Goal: Find specific page/section: Find specific page/section

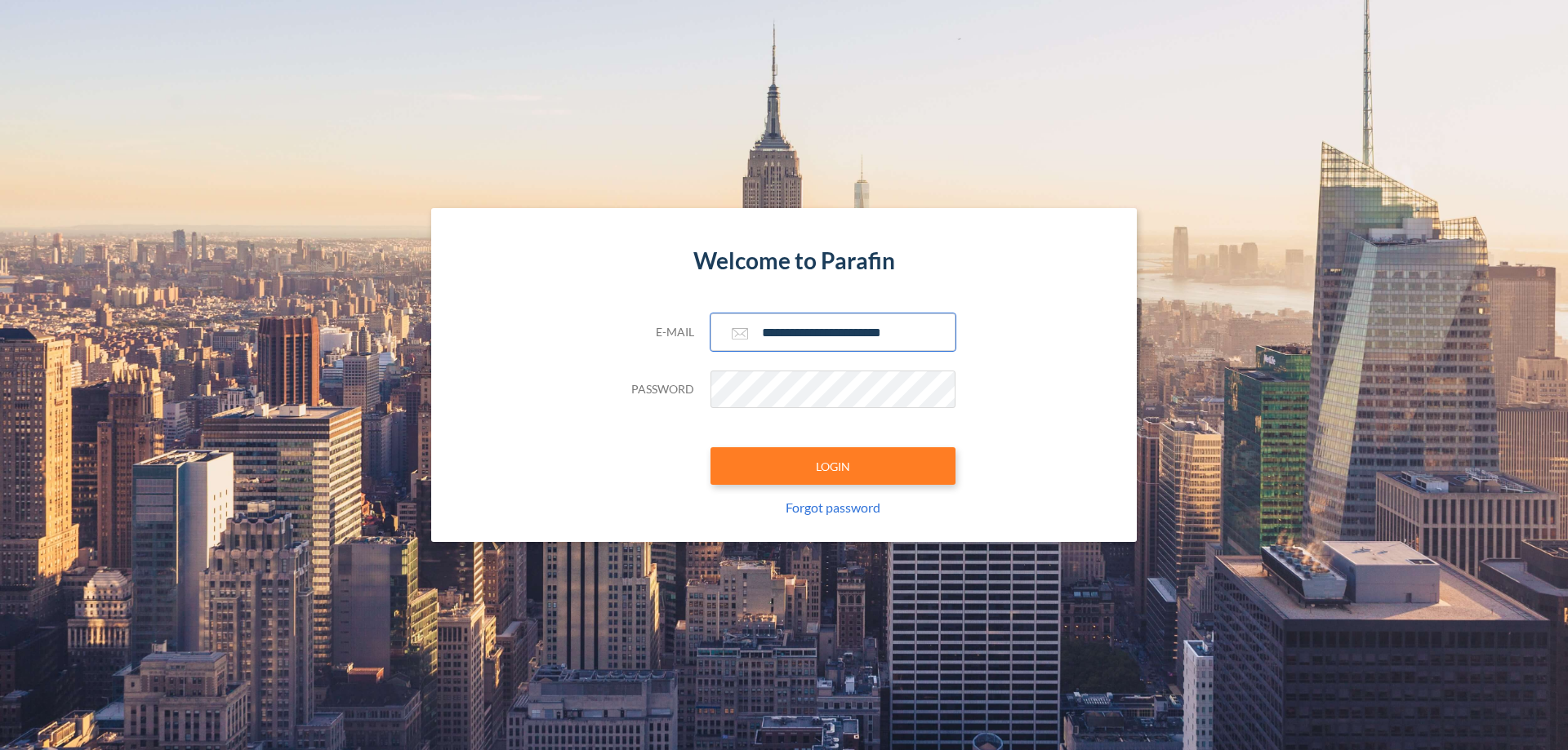
type input "**********"
click at [833, 466] on button "LOGIN" at bounding box center [833, 466] width 245 height 38
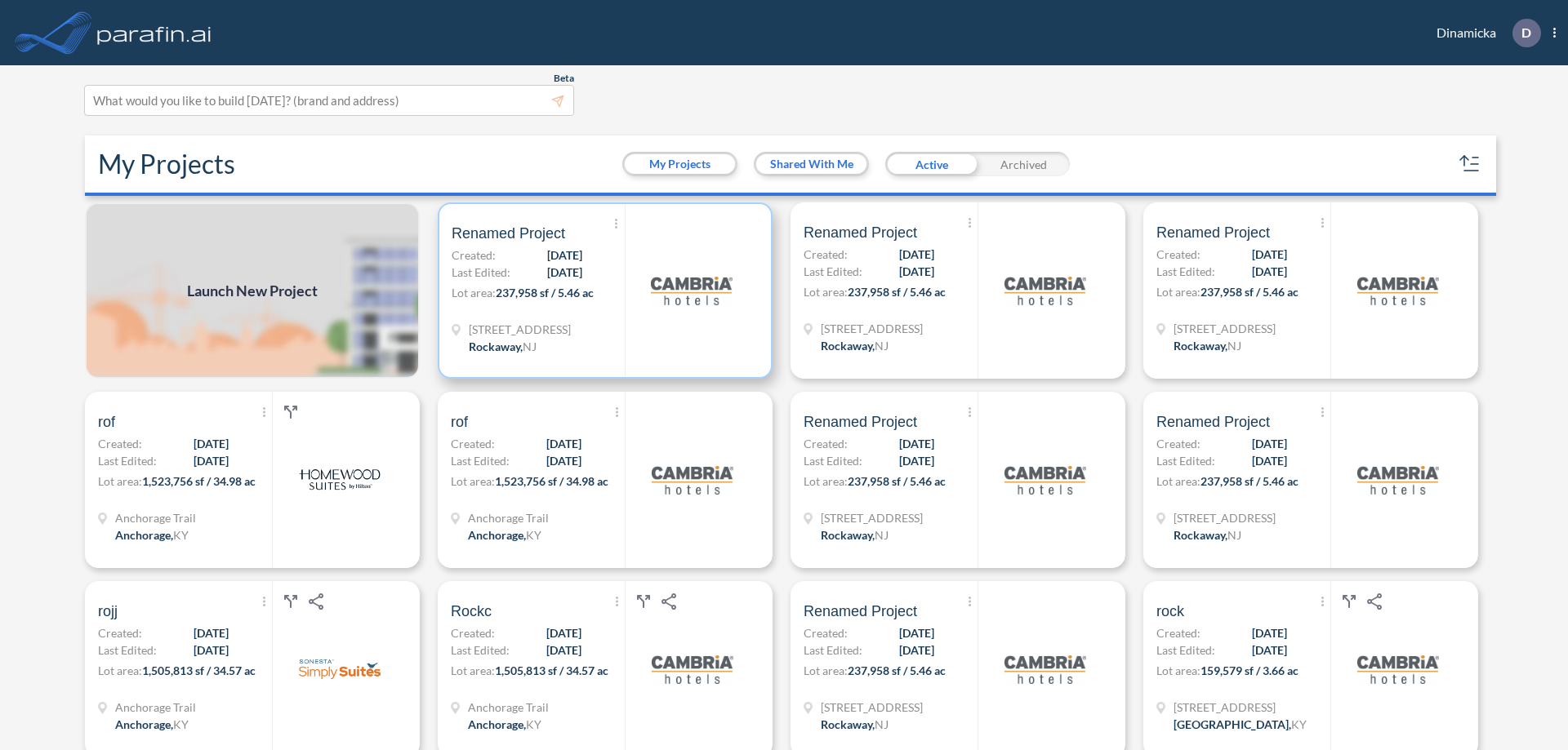
scroll to position [4, 0]
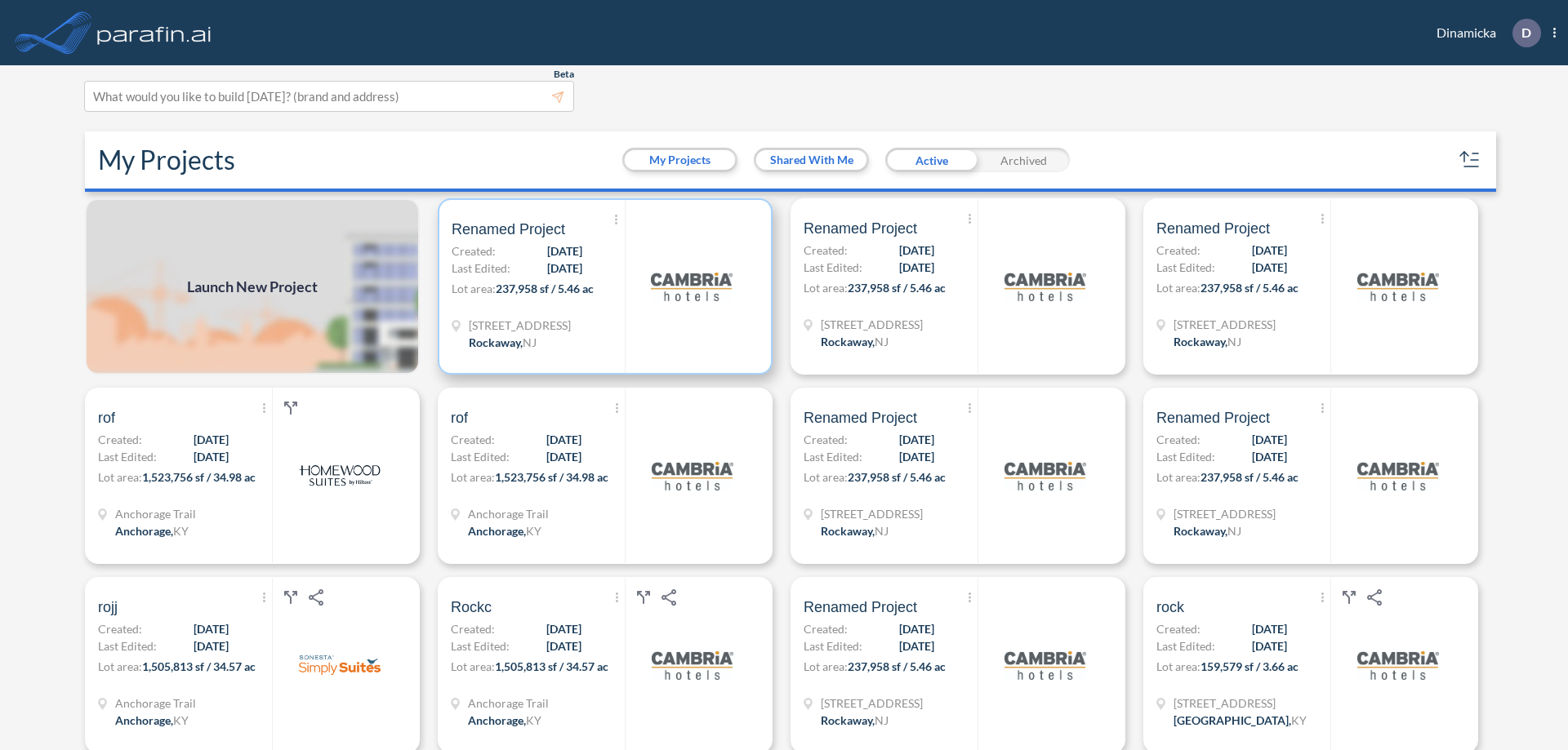
click at [602, 287] on p "Lot area: 237,958 sf / 5.46 ac" at bounding box center [538, 292] width 173 height 23
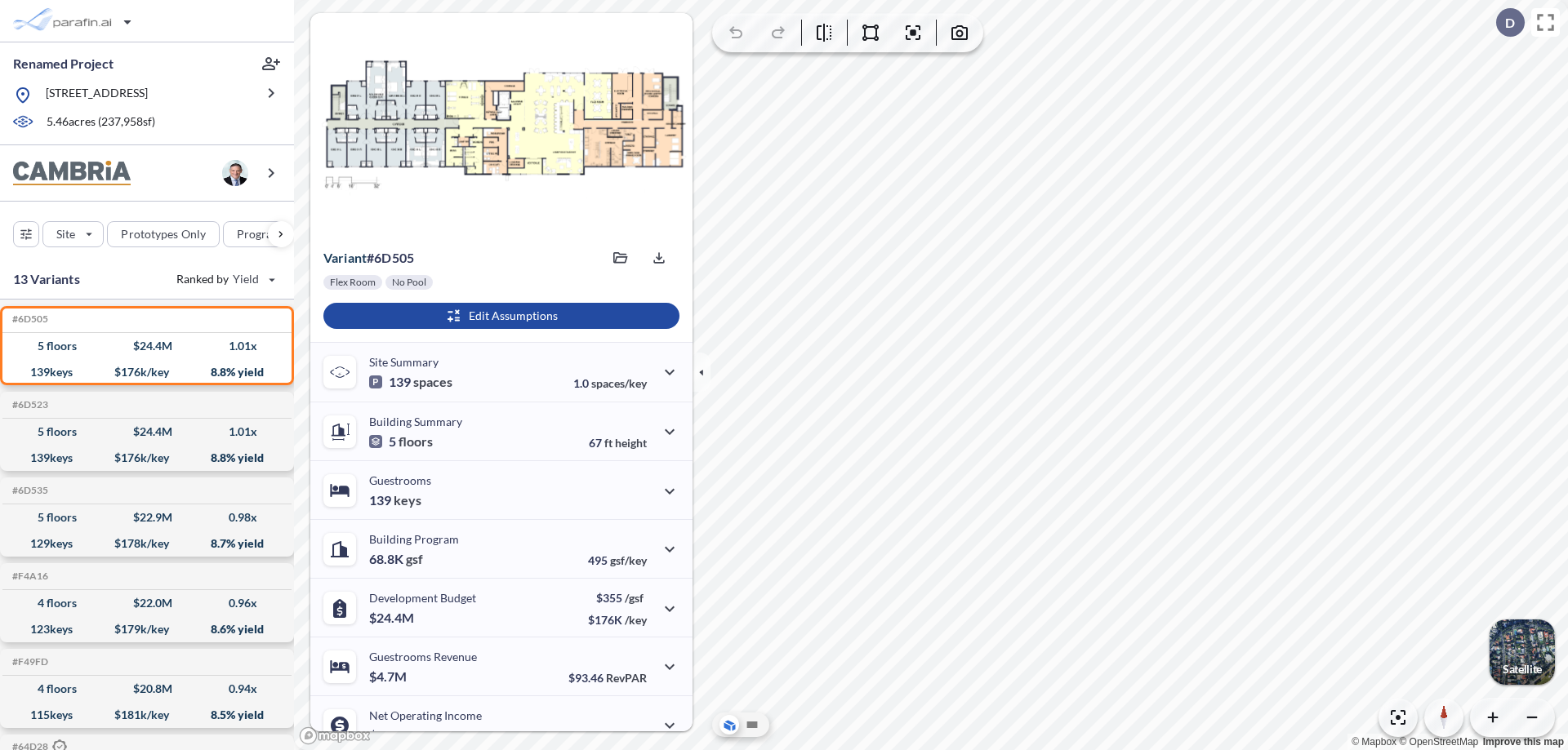
scroll to position [83, 0]
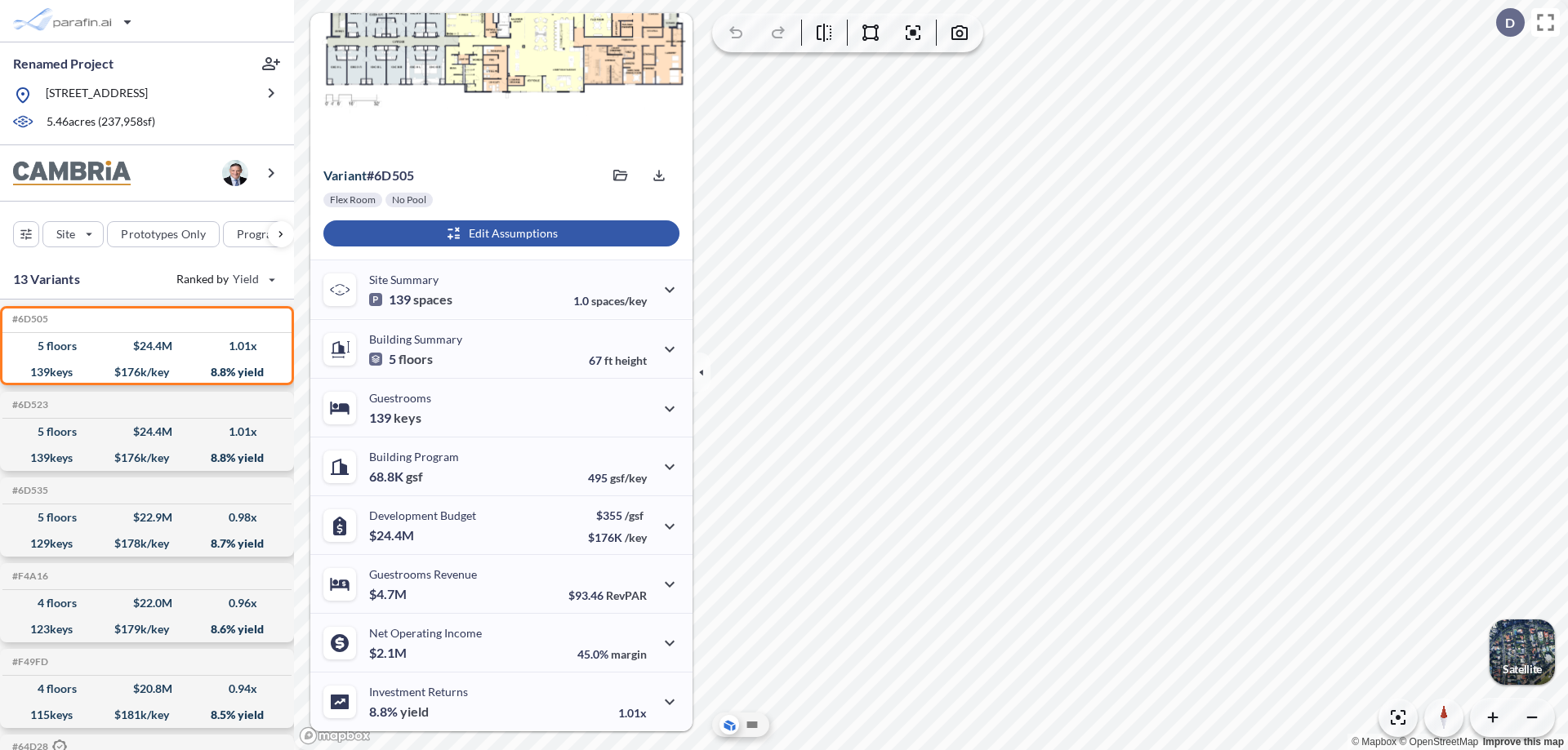
click at [499, 234] on div "button" at bounding box center [501, 233] width 356 height 26
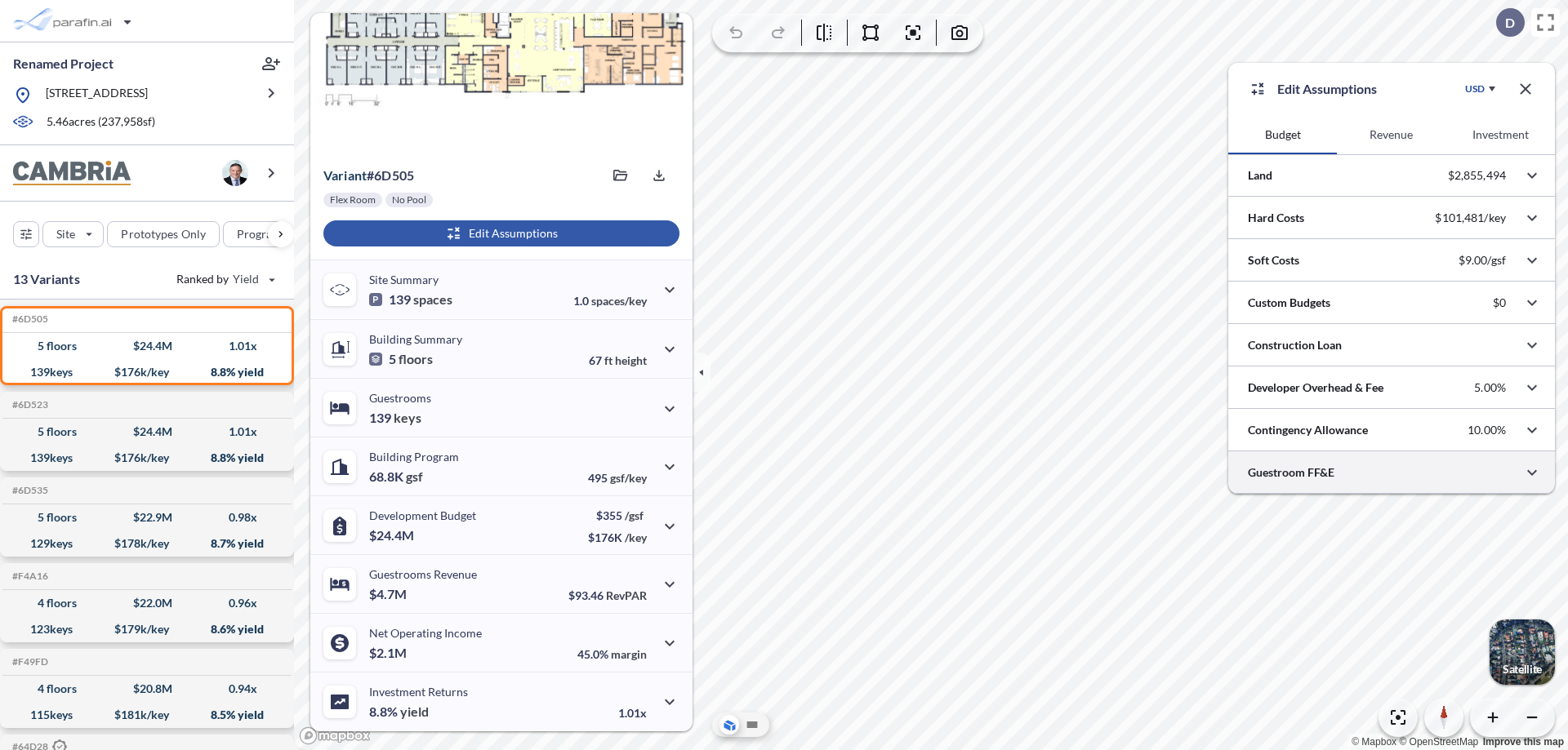
click at [1392, 472] on div at bounding box center [1392, 472] width 327 height 41
